Goal: Transaction & Acquisition: Purchase product/service

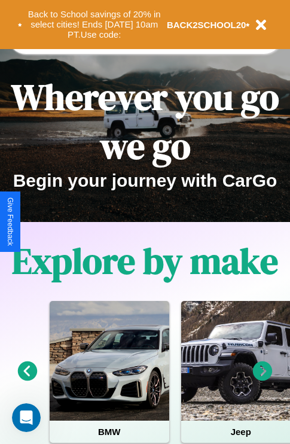
scroll to position [184, 0]
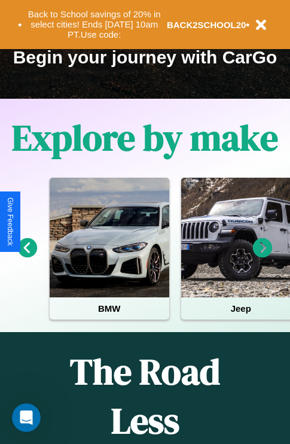
click at [263, 256] on icon at bounding box center [263, 248] width 20 height 20
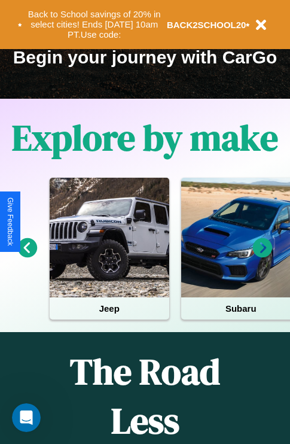
click at [263, 256] on icon at bounding box center [263, 248] width 20 height 20
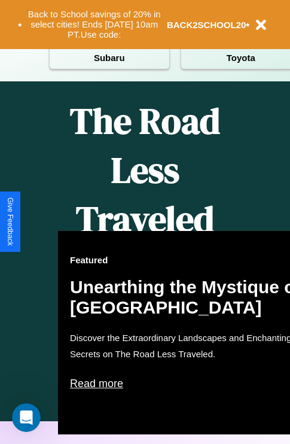
scroll to position [489, 0]
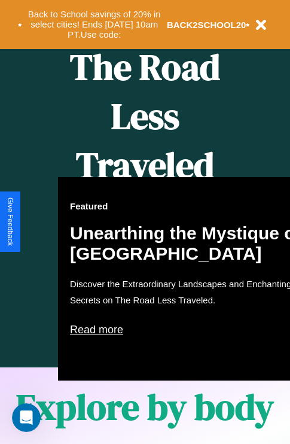
click at [145, 222] on div "Featured Unearthing the Mystique of Iceland Discover the Extraordinary Landscap…" at bounding box center [190, 279] width 264 height 204
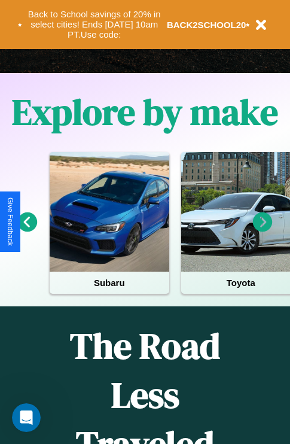
scroll to position [184, 0]
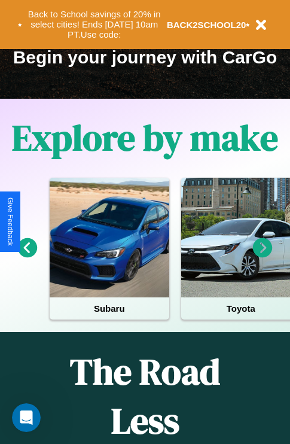
click at [263, 256] on icon at bounding box center [263, 248] width 20 height 20
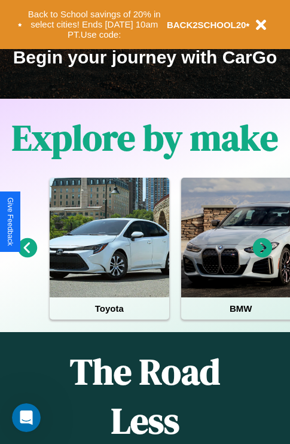
click at [263, 256] on icon at bounding box center [263, 248] width 20 height 20
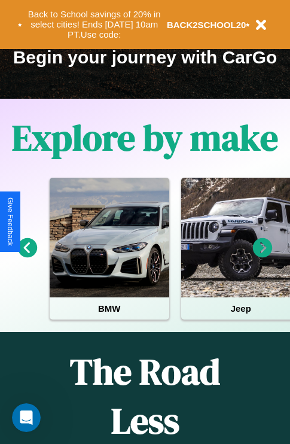
click at [263, 256] on icon at bounding box center [263, 248] width 20 height 20
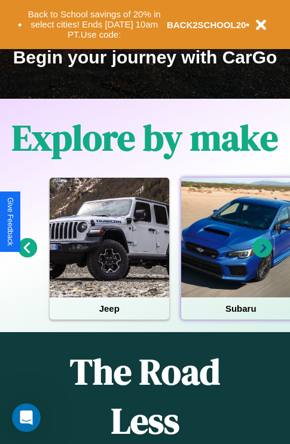
click at [240, 256] on div at bounding box center [241, 238] width 120 height 120
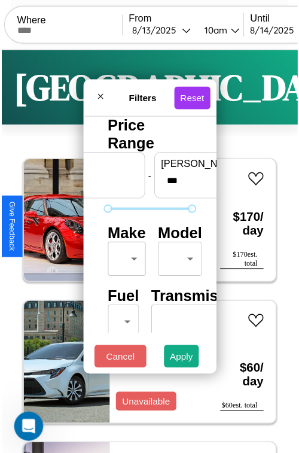
scroll to position [35, 0]
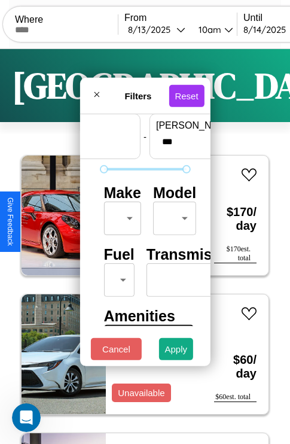
click at [120, 216] on body "CarGo Where From 8 / 13 / 2025 10am Until 8 / 14 / 2025 10am Become a Host Logi…" at bounding box center [145, 247] width 290 height 494
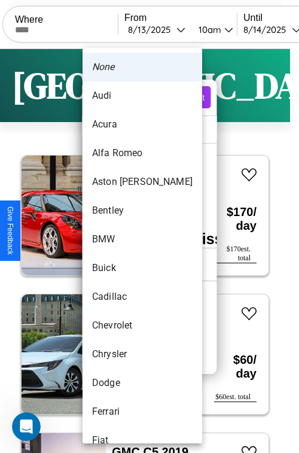
click at [120, 96] on li "Audi" at bounding box center [143, 95] width 120 height 29
type input "****"
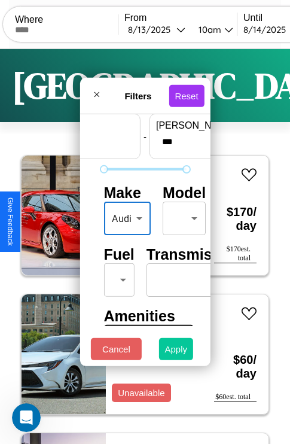
click at [177, 352] on button "Apply" at bounding box center [176, 349] width 35 height 22
